Goal: Information Seeking & Learning: Understand process/instructions

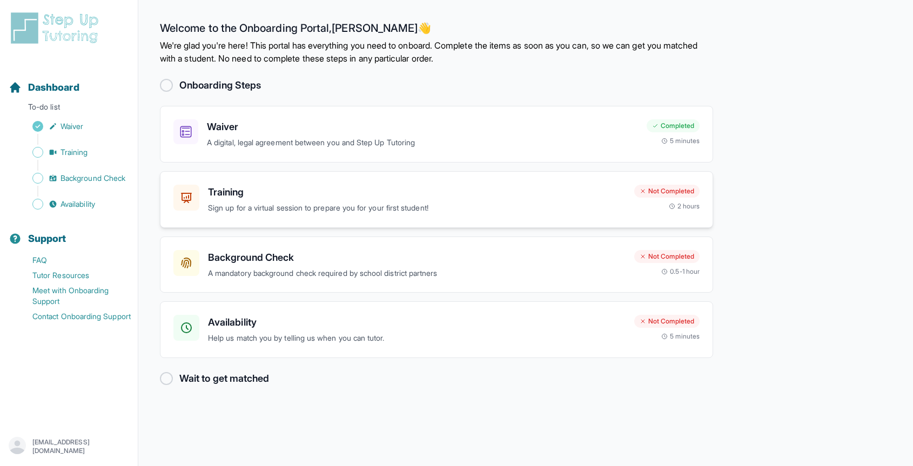
click at [245, 192] on h3 "Training" at bounding box center [417, 192] width 418 height 15
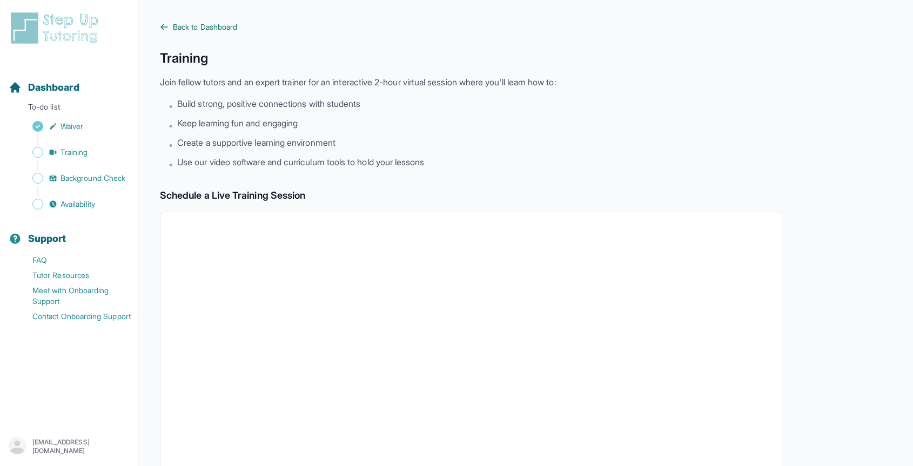
click at [199, 30] on span "Back to Dashboard" at bounding box center [205, 27] width 64 height 11
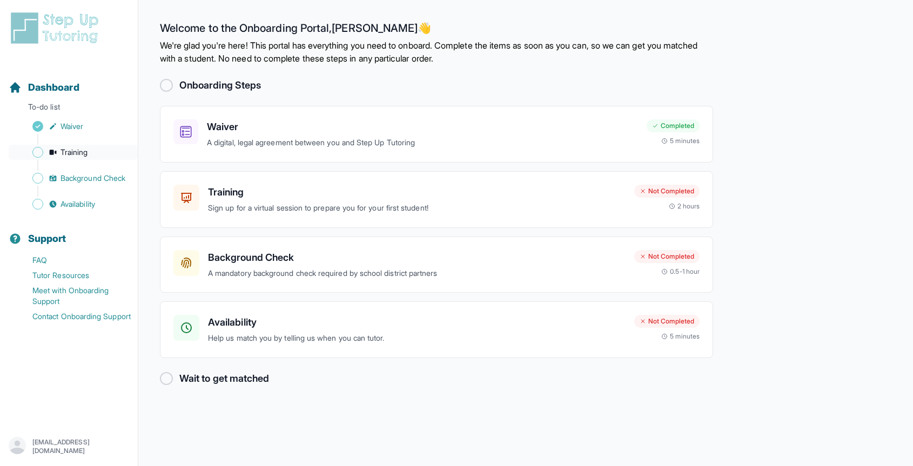
click at [79, 149] on span "Training" at bounding box center [75, 152] width 28 height 11
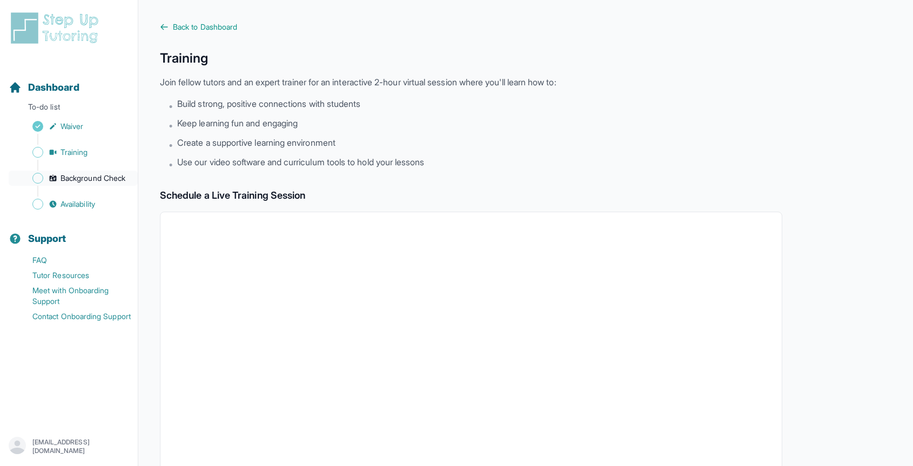
click at [117, 182] on span "Background Check" at bounding box center [93, 178] width 65 height 11
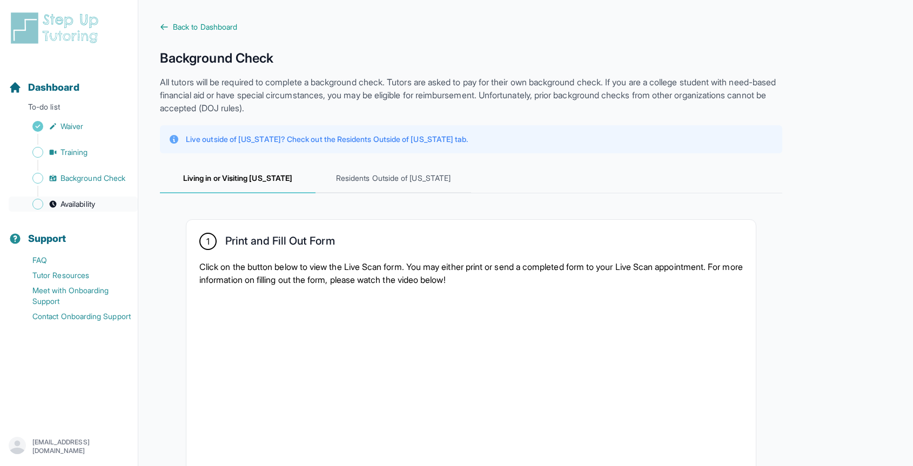
click at [119, 206] on link "Availability" at bounding box center [73, 204] width 129 height 15
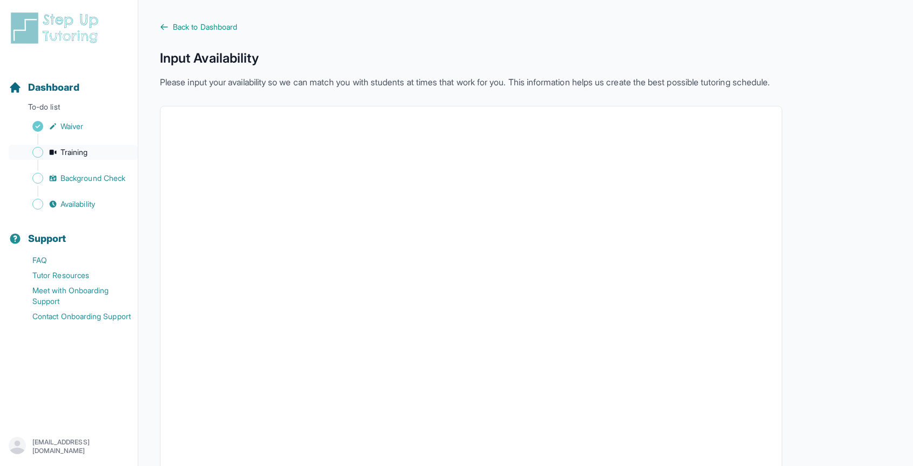
click at [102, 149] on link "Training" at bounding box center [73, 152] width 129 height 15
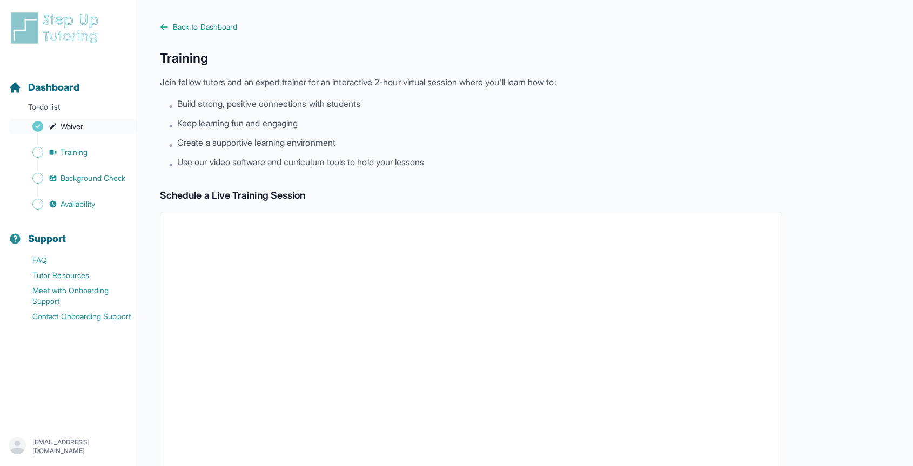
click at [98, 130] on link "Waiver" at bounding box center [73, 126] width 129 height 15
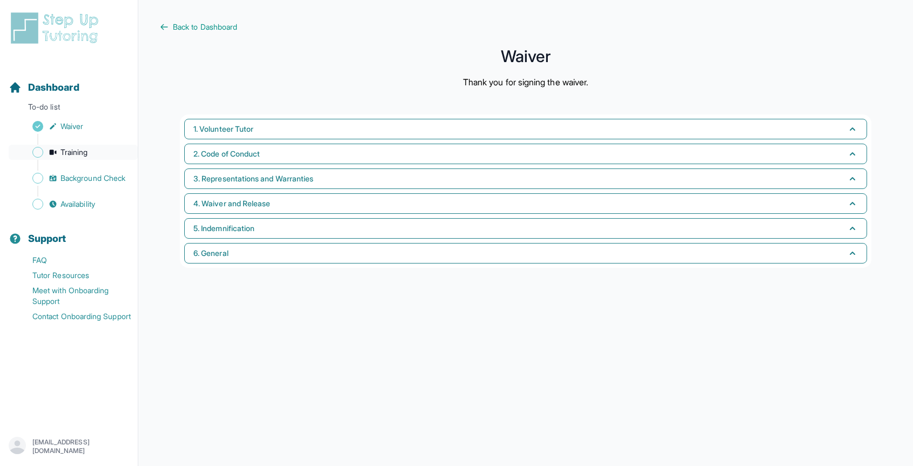
click at [84, 153] on span "Training" at bounding box center [75, 152] width 28 height 11
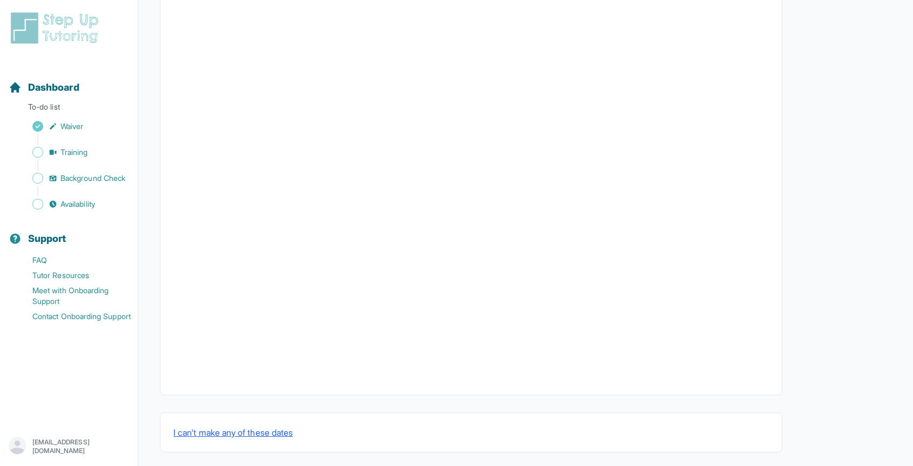
scroll to position [294, 0]
click at [210, 427] on button "I can't make any of these dates" at bounding box center [232, 424] width 119 height 13
